Goal: Task Accomplishment & Management: Use online tool/utility

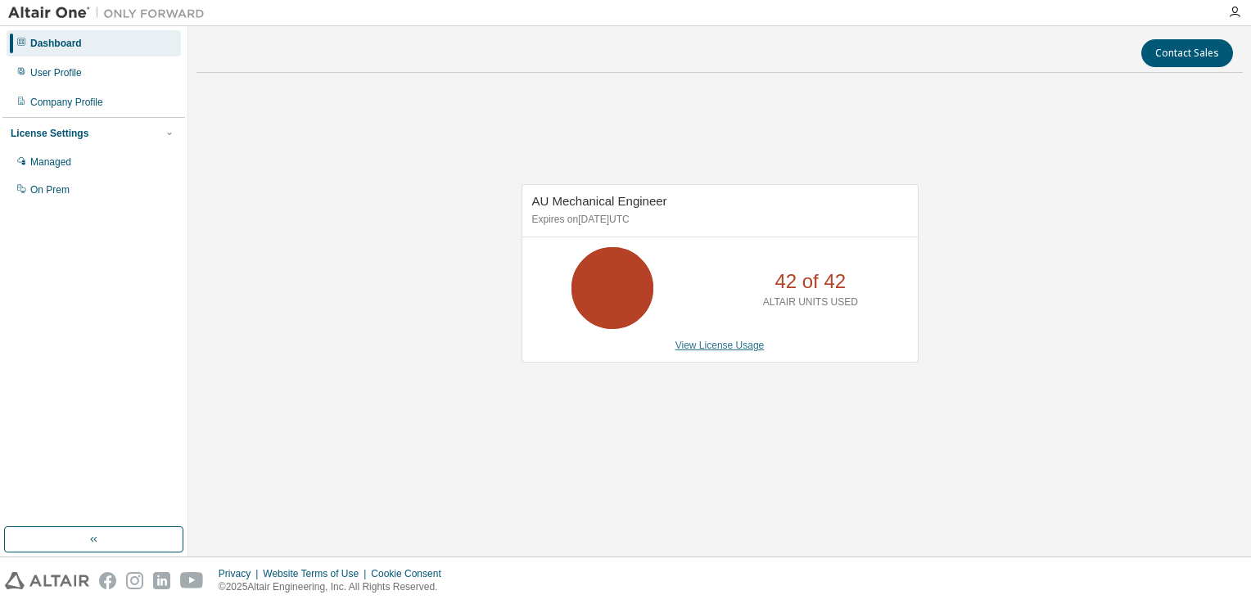
click at [695, 344] on link "View License Usage" at bounding box center [720, 345] width 89 height 11
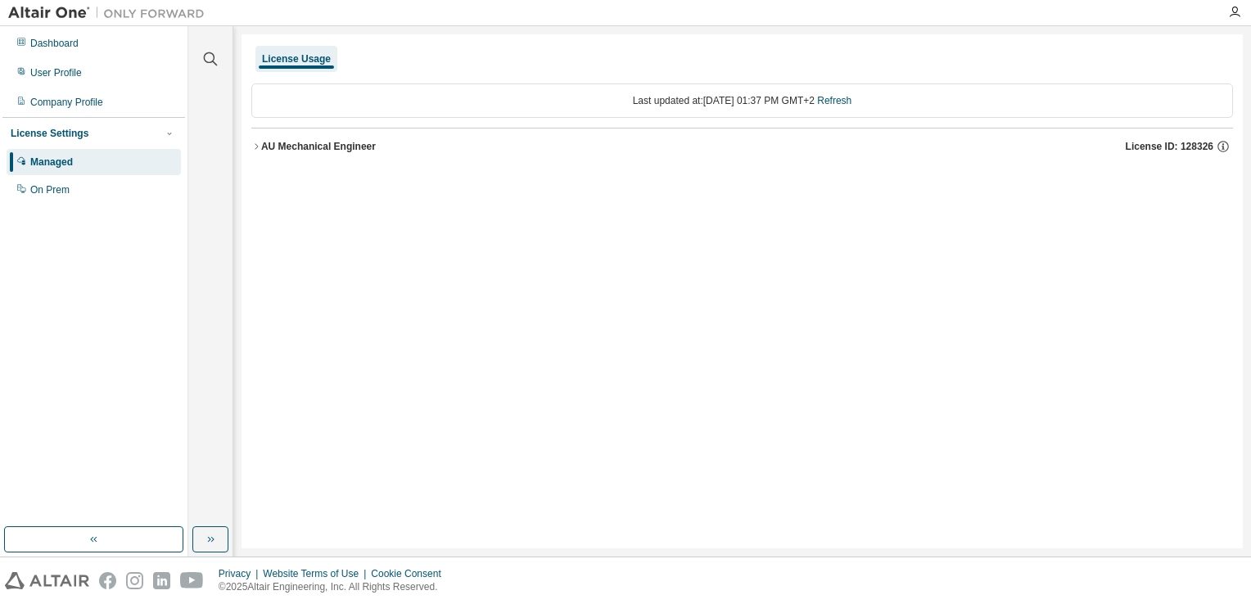
click at [256, 148] on icon "button" at bounding box center [256, 147] width 10 height 10
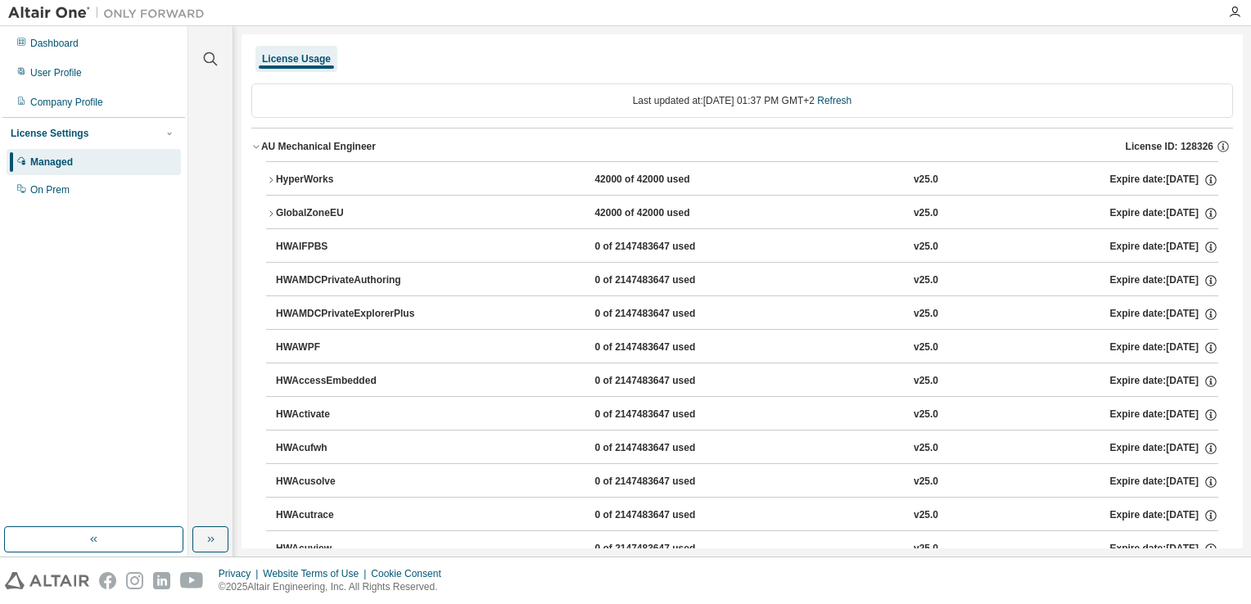
click at [269, 176] on icon "button" at bounding box center [271, 180] width 10 height 10
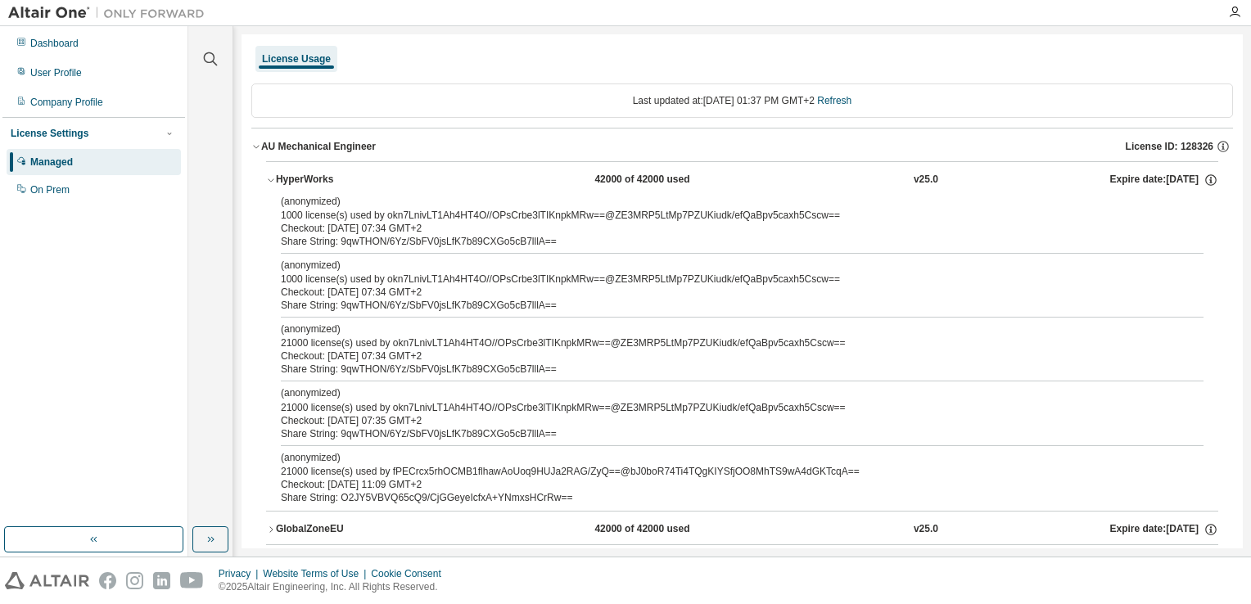
click at [269, 176] on icon "button" at bounding box center [271, 180] width 10 height 10
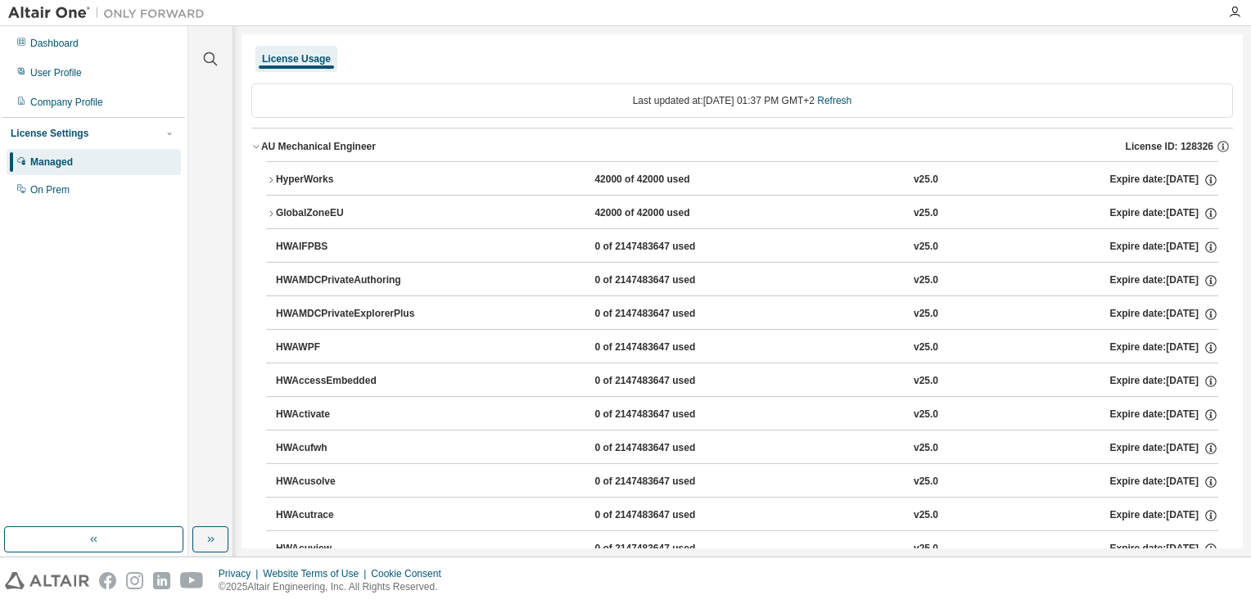
click at [304, 58] on div "License Usage" at bounding box center [296, 58] width 69 height 13
